Goal: Task Accomplishment & Management: Manage account settings

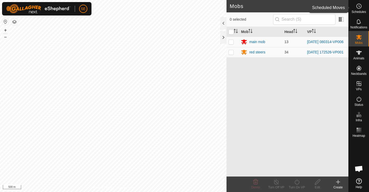
click at [358, 7] on icon at bounding box center [359, 6] width 6 height 6
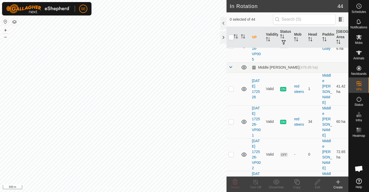
scroll to position [422, 0]
click at [361, 5] on circle at bounding box center [359, 6] width 5 height 5
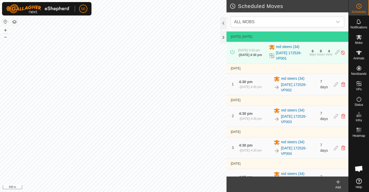
click at [270, 57] on icon at bounding box center [272, 55] width 5 height 5
click at [277, 57] on link "2025-09-22 172526-VP001" at bounding box center [291, 55] width 30 height 11
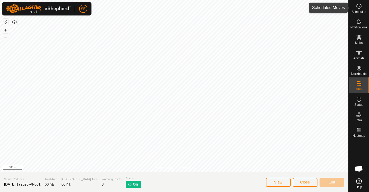
click at [353, 9] on div "Schedules" at bounding box center [359, 7] width 20 height 15
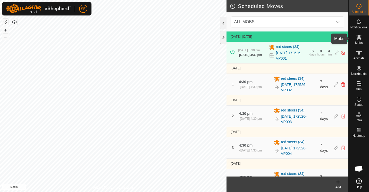
click at [359, 40] on icon at bounding box center [359, 37] width 6 height 6
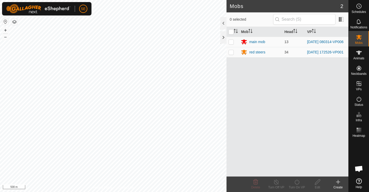
click at [252, 54] on div "red steers" at bounding box center [258, 52] width 16 height 5
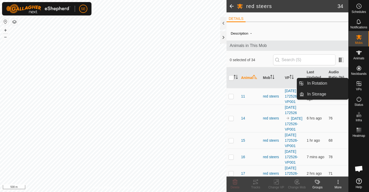
click at [313, 84] on link "In Rotation" at bounding box center [326, 83] width 44 height 10
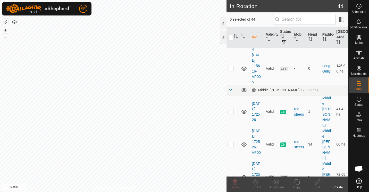
scroll to position [400, 0]
click at [231, 142] on p-checkbox at bounding box center [231, 144] width 5 height 4
checkbox input "false"
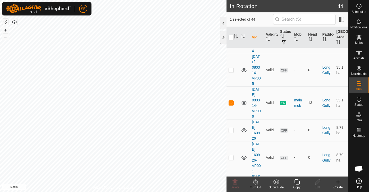
scroll to position [158, 0]
click at [256, 183] on icon at bounding box center [256, 182] width 6 height 6
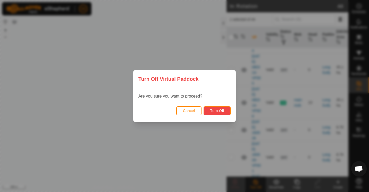
click at [219, 110] on span "Turn Off" at bounding box center [217, 111] width 14 height 4
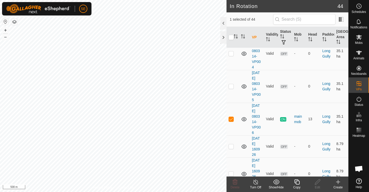
scroll to position [141, 0]
click at [296, 183] on icon at bounding box center [297, 181] width 5 height 5
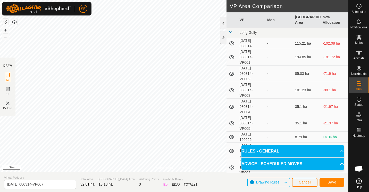
click at [125, 0] on html "SE Schedules Notifications Mobs Animals Neckbands VPs Status Infra Heatmap Help…" at bounding box center [184, 96] width 369 height 192
click at [333, 180] on span "Save" at bounding box center [332, 182] width 9 height 4
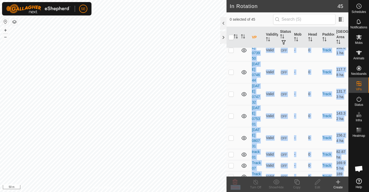
scroll to position [1056, 0]
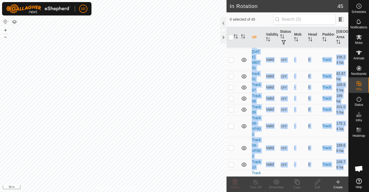
drag, startPoint x: 240, startPoint y: 160, endPoint x: 227, endPoint y: 146, distance: 18.6
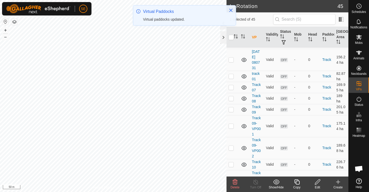
checkbox input "false"
checkbox input "true"
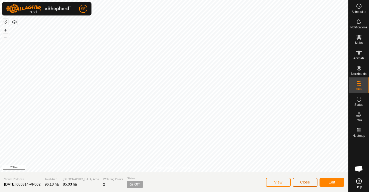
click at [309, 181] on span "Close" at bounding box center [306, 182] width 10 height 4
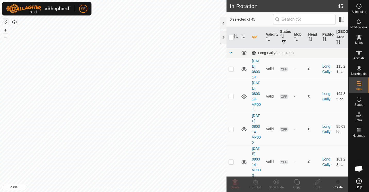
checkbox input "true"
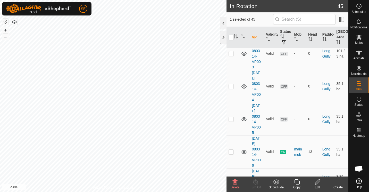
scroll to position [109, 0]
click at [232, 152] on p-checkbox at bounding box center [231, 151] width 5 height 4
checkbox input "false"
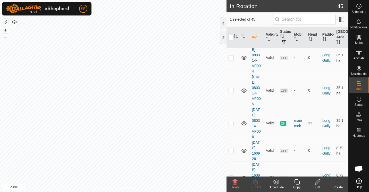
scroll to position [137, 0]
click at [231, 150] on p-checkbox at bounding box center [231, 150] width 5 height 4
checkbox input "false"
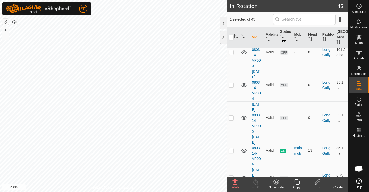
scroll to position [109, 0]
click at [232, 150] on p-checkbox at bounding box center [231, 151] width 5 height 4
checkbox input "false"
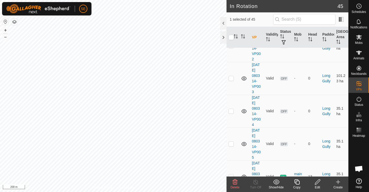
scroll to position [83, 0]
click at [231, 142] on p-checkbox at bounding box center [231, 144] width 5 height 4
checkbox input "false"
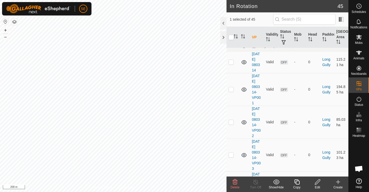
scroll to position [0, 0]
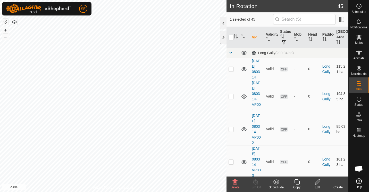
click at [232, 69] on p-checkbox at bounding box center [231, 69] width 5 height 4
checkbox input "false"
click at [232, 96] on p-checkbox at bounding box center [231, 96] width 5 height 4
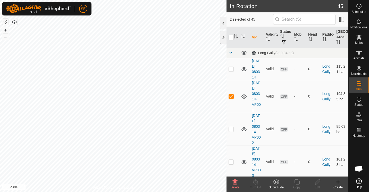
checkbox input "false"
click at [232, 130] on p-checkbox at bounding box center [231, 129] width 5 height 4
checkbox input "false"
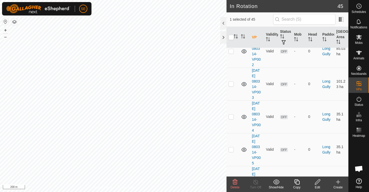
scroll to position [80, 0]
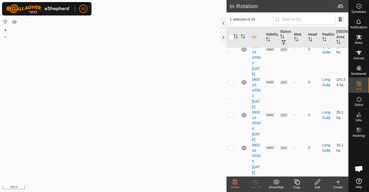
click at [232, 82] on p-checkbox at bounding box center [231, 82] width 5 height 4
checkbox input "false"
click at [231, 114] on p-checkbox at bounding box center [231, 115] width 5 height 4
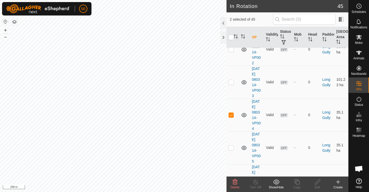
checkbox input "false"
click at [232, 149] on p-checkbox at bounding box center [231, 148] width 5 height 4
checkbox input "false"
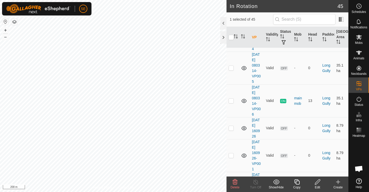
scroll to position [160, 0]
click at [231, 101] on p-checkbox at bounding box center [231, 100] width 5 height 4
checkbox input "false"
click at [231, 128] on p-checkbox at bounding box center [231, 128] width 5 height 4
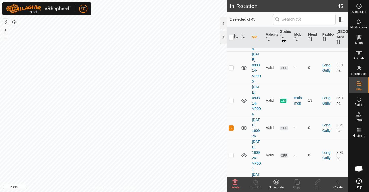
click at [231, 128] on p-checkbox at bounding box center [231, 128] width 5 height 4
checkbox input "false"
click at [231, 155] on p-checkbox at bounding box center [231, 155] width 5 height 4
checkbox input "false"
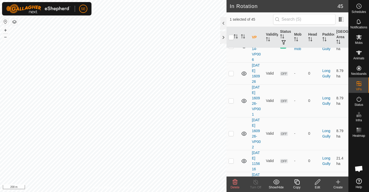
scroll to position [214, 0]
click at [231, 133] on p-checkbox at bounding box center [231, 133] width 5 height 4
checkbox input "false"
click at [231, 159] on p-checkbox at bounding box center [231, 160] width 5 height 4
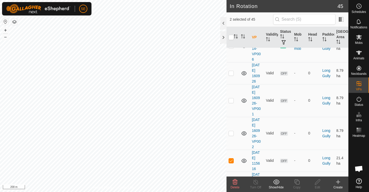
click at [231, 159] on p-checkbox at bounding box center [231, 160] width 5 height 4
checkbox input "false"
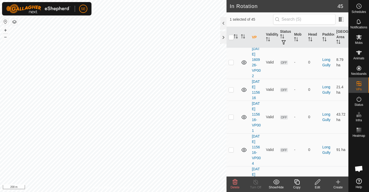
scroll to position [287, 0]
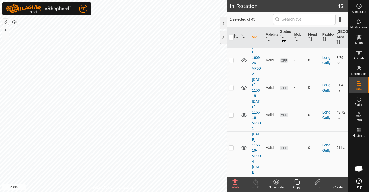
click at [231, 115] on p-checkbox at bounding box center [231, 115] width 5 height 4
checkbox input "false"
click at [230, 147] on p-checkbox at bounding box center [231, 148] width 5 height 4
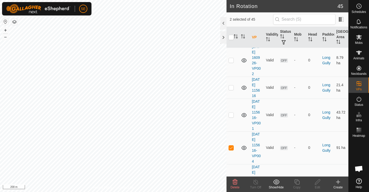
checkbox input "false"
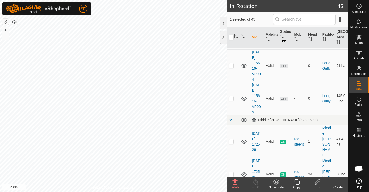
scroll to position [370, 0]
click at [230, 99] on p-checkbox at bounding box center [231, 98] width 5 height 4
checkbox input "false"
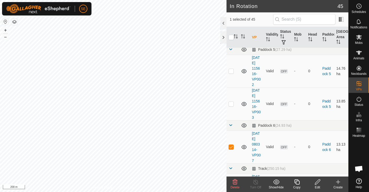
scroll to position [844, 0]
click at [230, 144] on p-checkbox at bounding box center [231, 146] width 5 height 4
checkbox input "true"
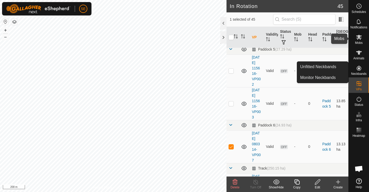
click at [361, 41] on span "Mobs" at bounding box center [359, 42] width 7 height 3
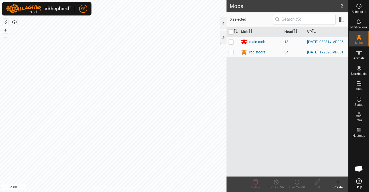
click at [231, 54] on p-checkbox at bounding box center [231, 52] width 5 height 4
checkbox input "false"
click at [231, 42] on p-checkbox at bounding box center [231, 42] width 5 height 4
checkbox input "true"
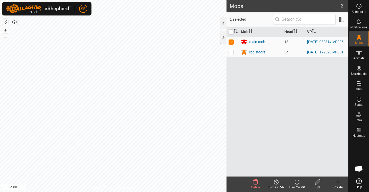
click at [298, 182] on icon at bounding box center [297, 182] width 6 height 6
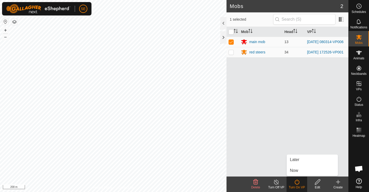
click at [296, 172] on link "Now" at bounding box center [312, 170] width 51 height 10
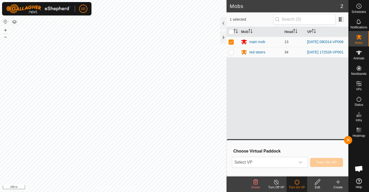
click at [301, 164] on icon "dropdown trigger" at bounding box center [301, 162] width 4 height 4
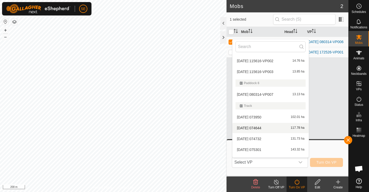
scroll to position [316, 0]
click at [264, 93] on li "2025-09-04 080314-VP007 13.13 ha" at bounding box center [271, 95] width 76 height 10
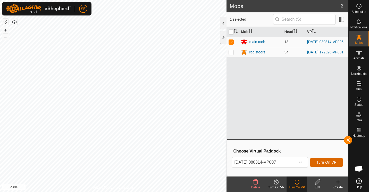
click at [327, 161] on span "Turn On VP" at bounding box center [327, 162] width 20 height 4
